Goal: Information Seeking & Learning: Learn about a topic

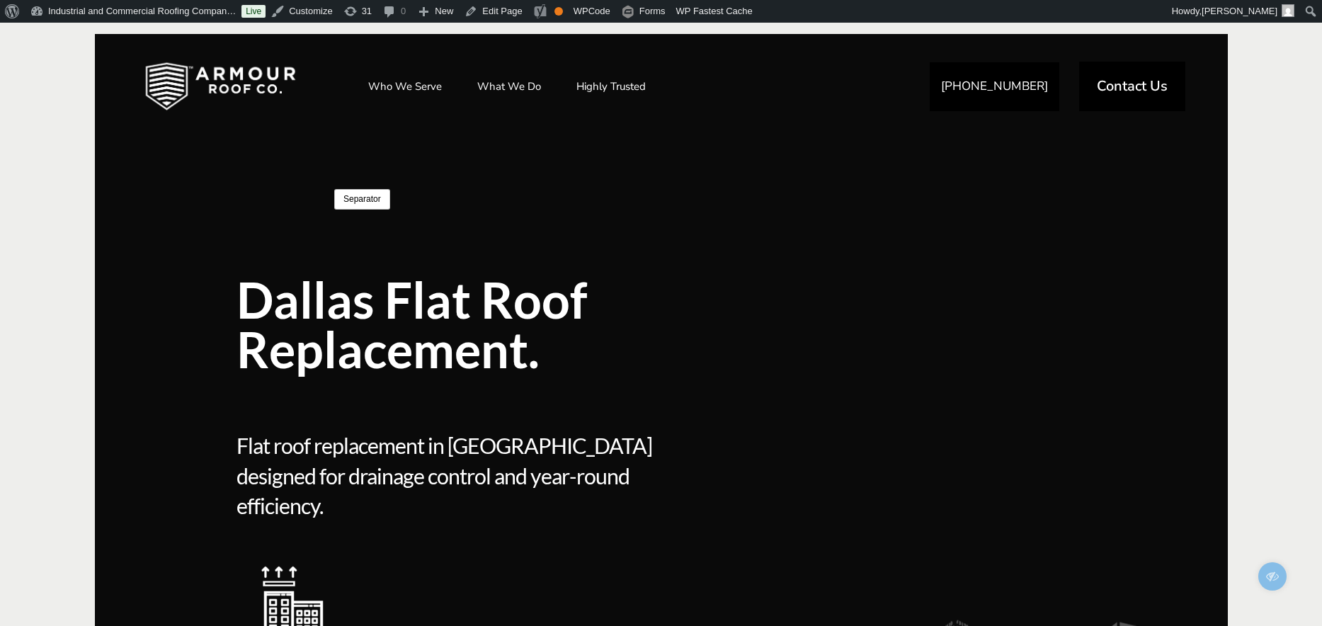
click at [334, 212] on template at bounding box center [552, 200] width 630 height 150
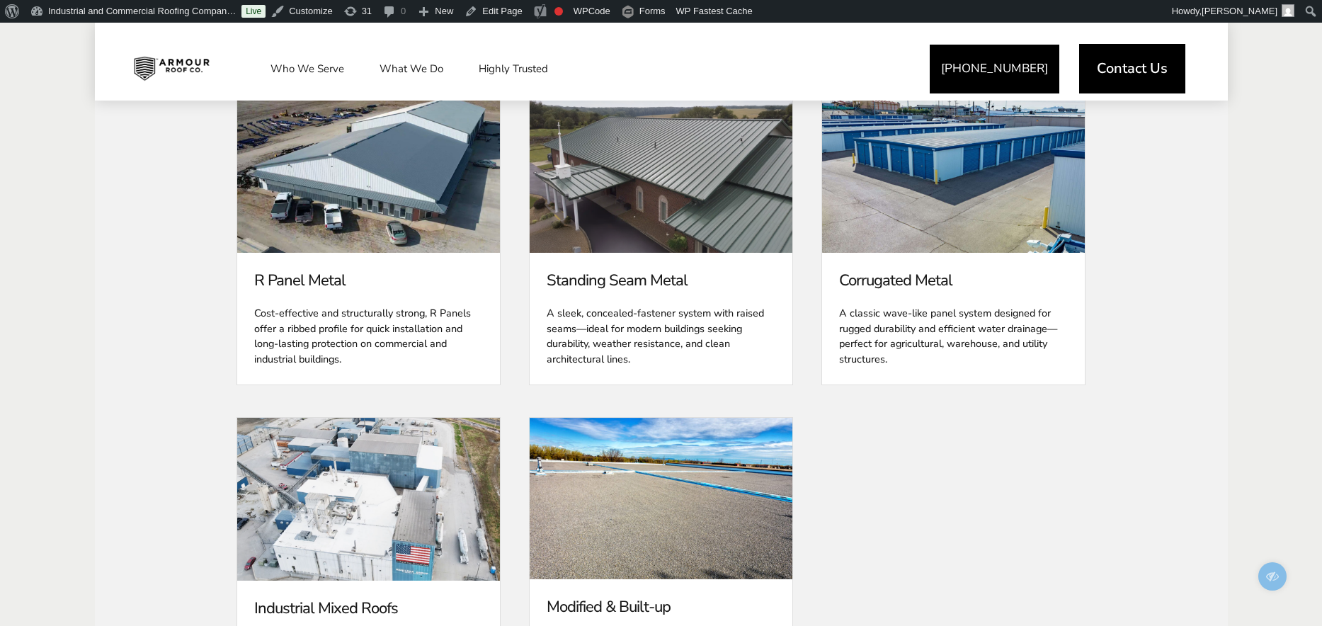
scroll to position [3454, 0]
